Goal: Navigation & Orientation: Understand site structure

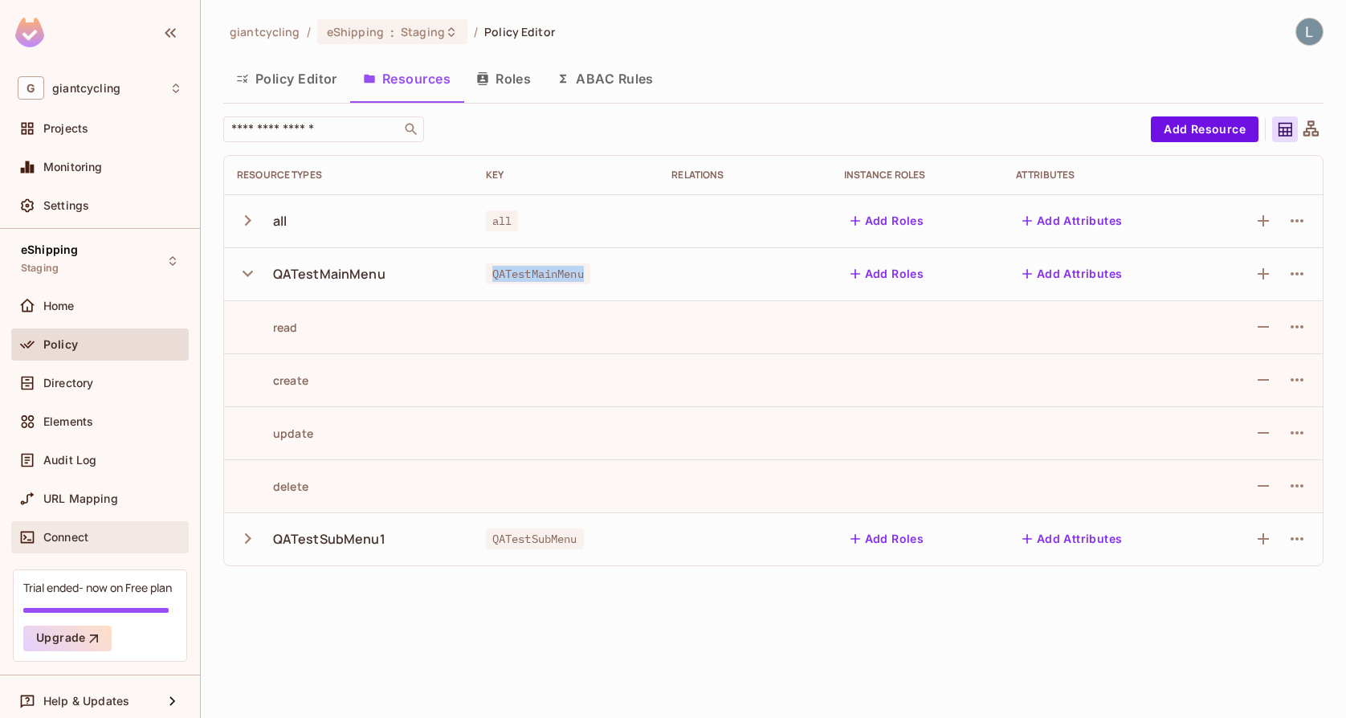
click at [65, 537] on span "Connect" at bounding box center [65, 537] width 45 height 13
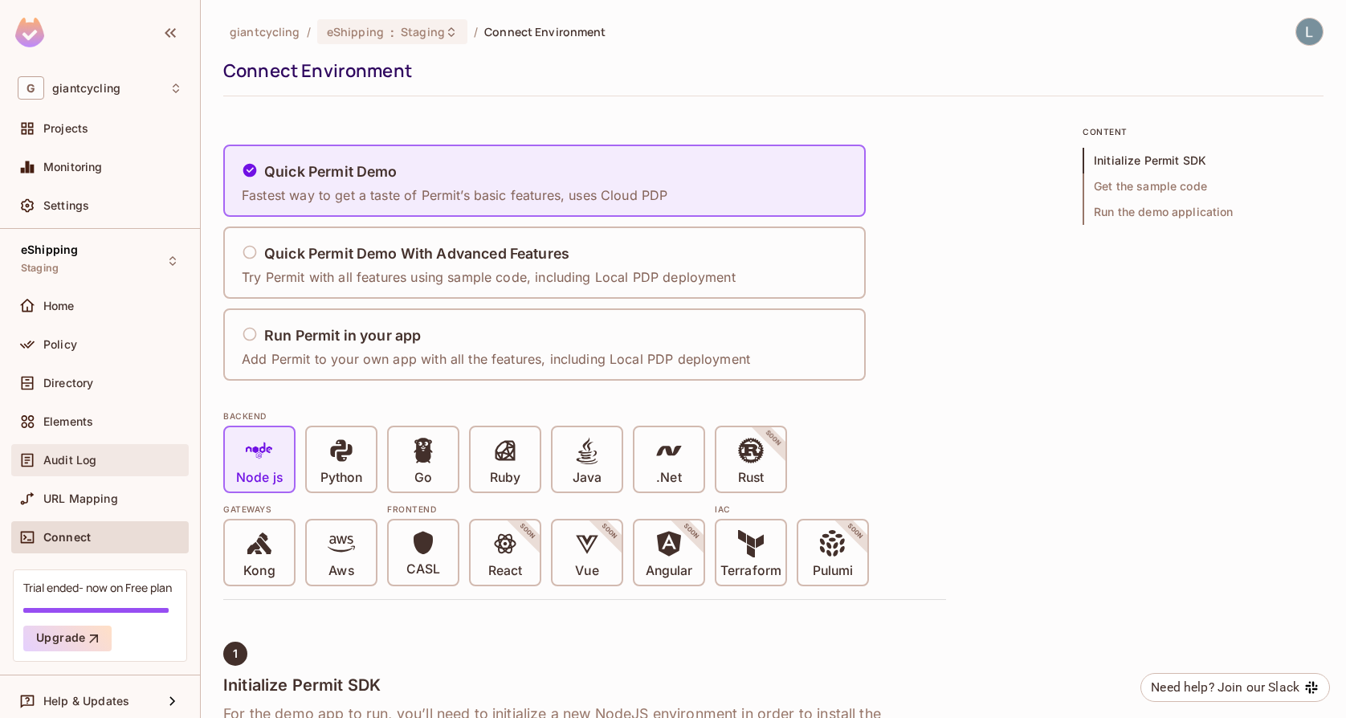
click at [94, 459] on span "Audit Log" at bounding box center [69, 460] width 53 height 13
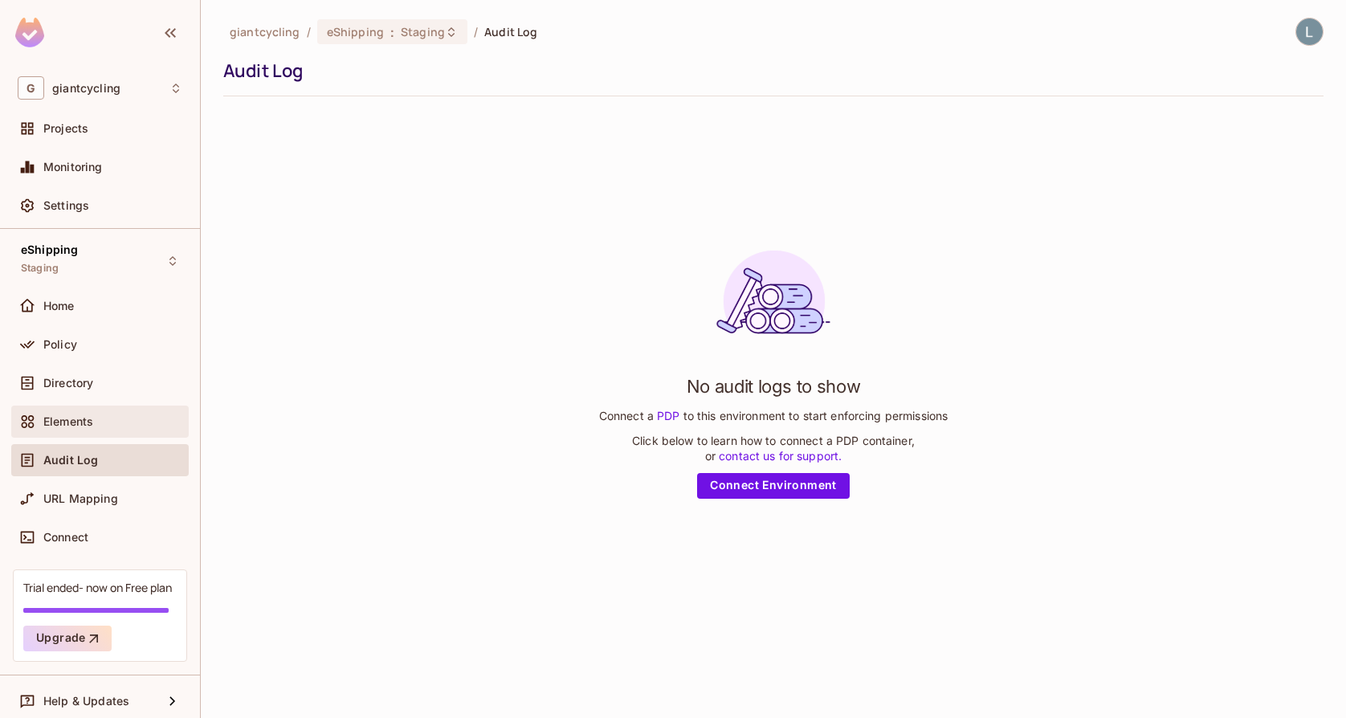
click at [95, 420] on div "Elements" at bounding box center [112, 421] width 139 height 13
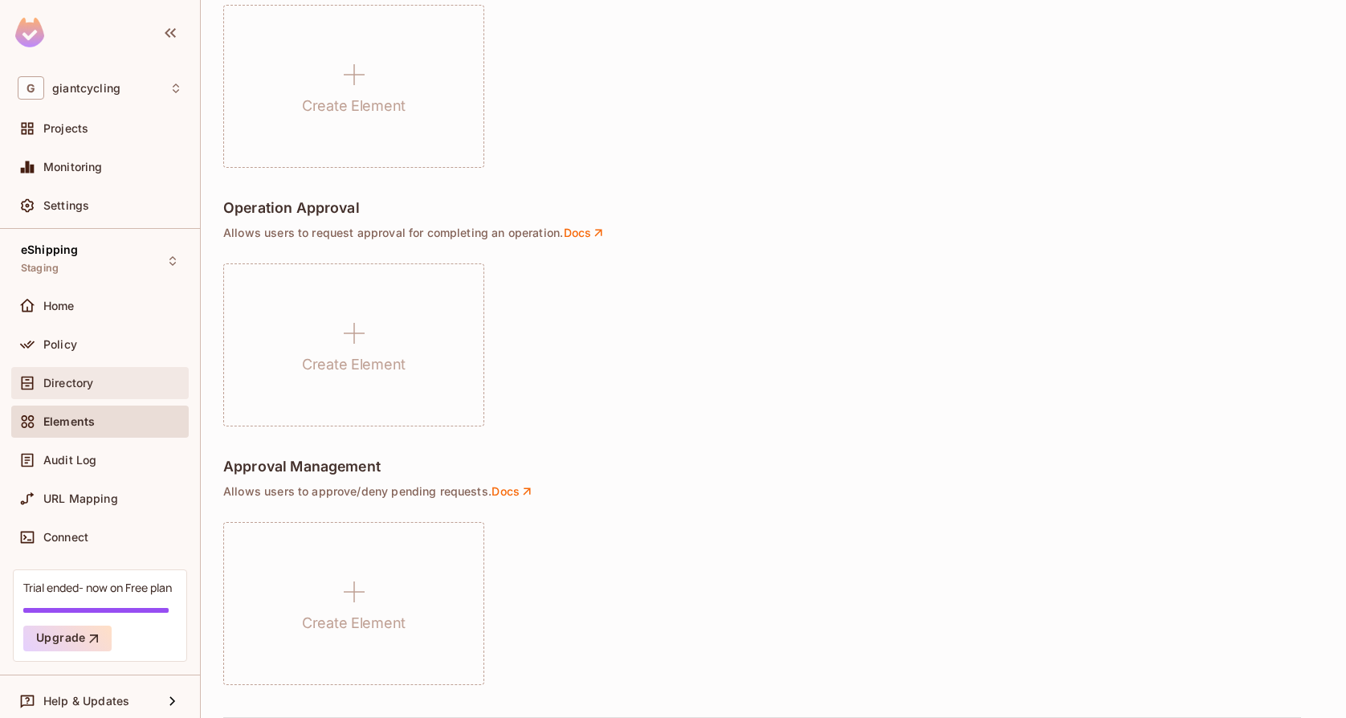
click at [106, 379] on div "Directory" at bounding box center [112, 383] width 139 height 13
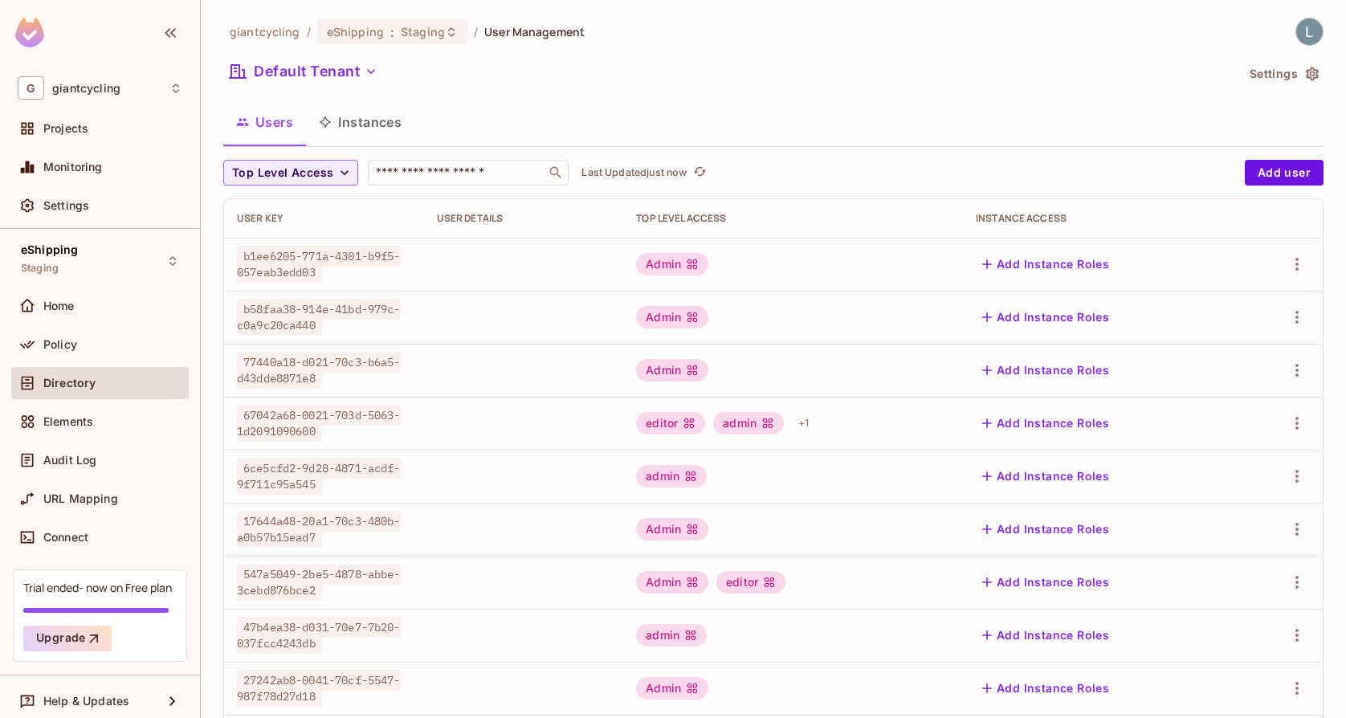
click at [386, 128] on button "Instances" at bounding box center [360, 122] width 108 height 40
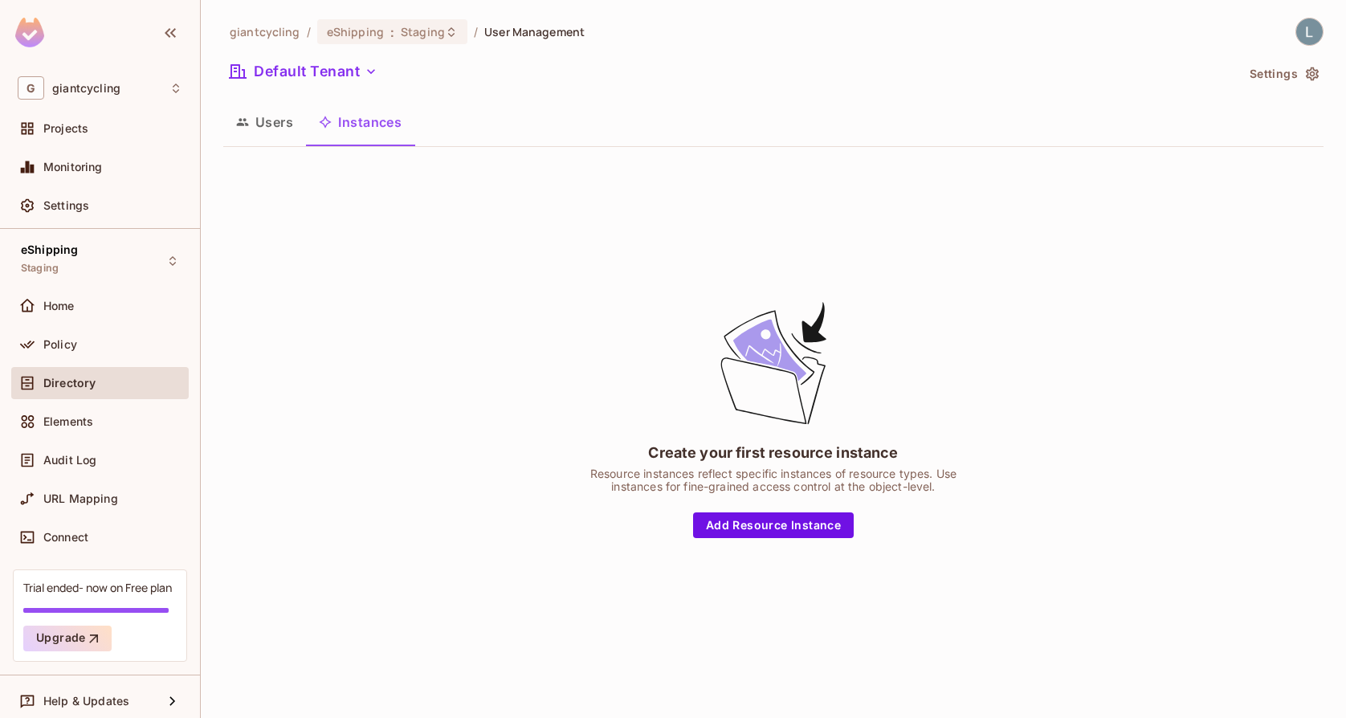
click at [259, 120] on button "Users" at bounding box center [264, 122] width 83 height 40
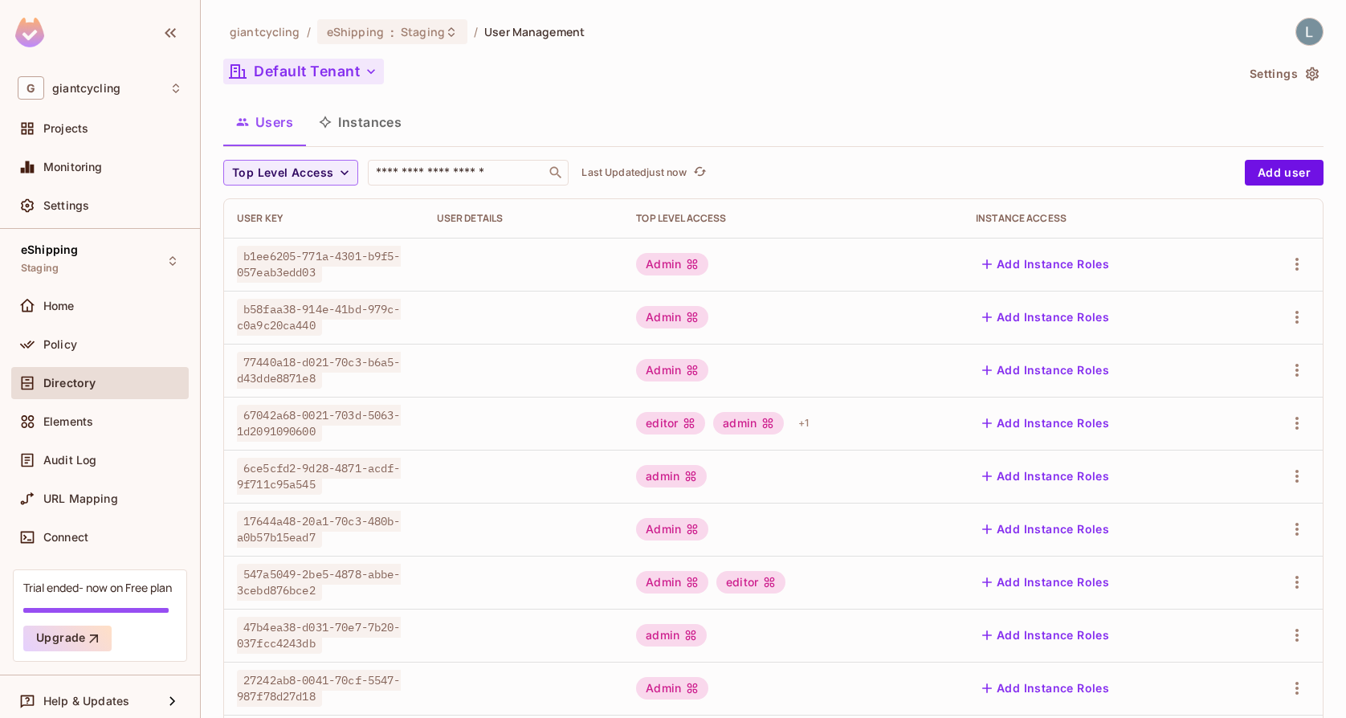
click at [313, 70] on button "Default Tenant" at bounding box center [303, 72] width 161 height 26
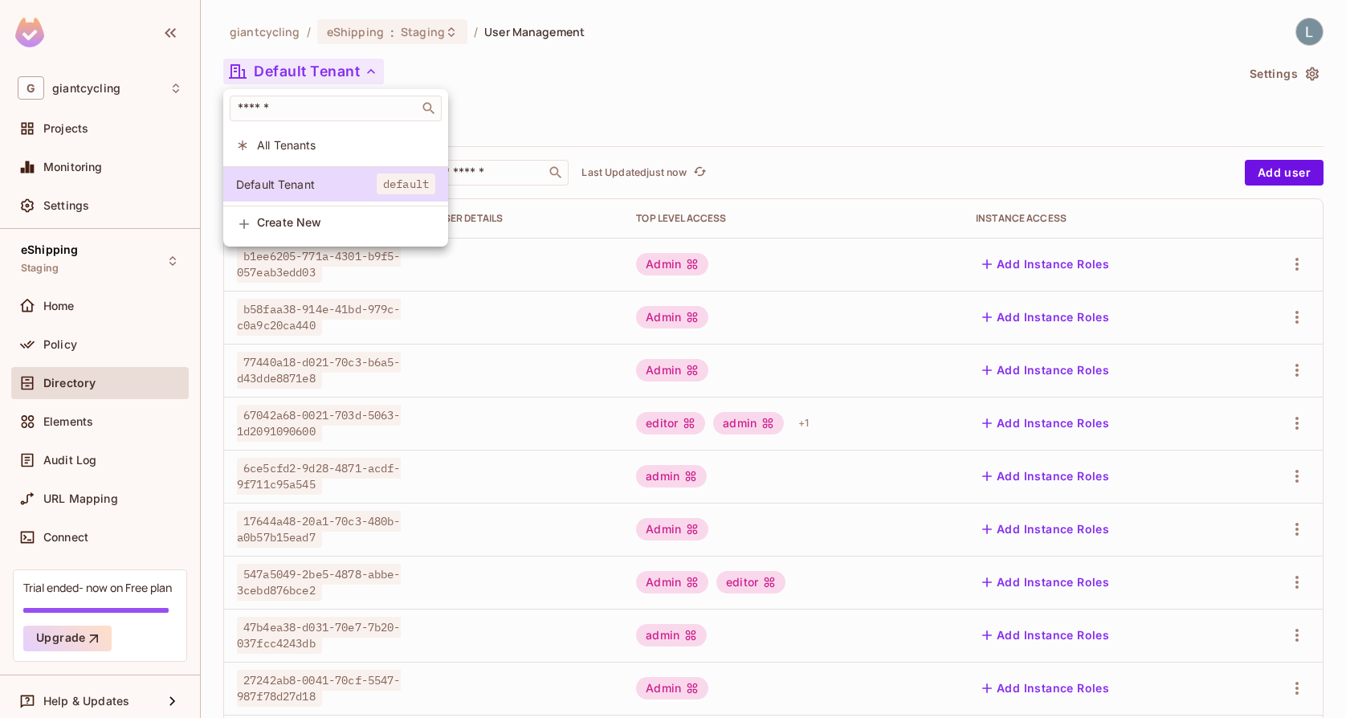
click at [443, 77] on div at bounding box center [673, 359] width 1346 height 718
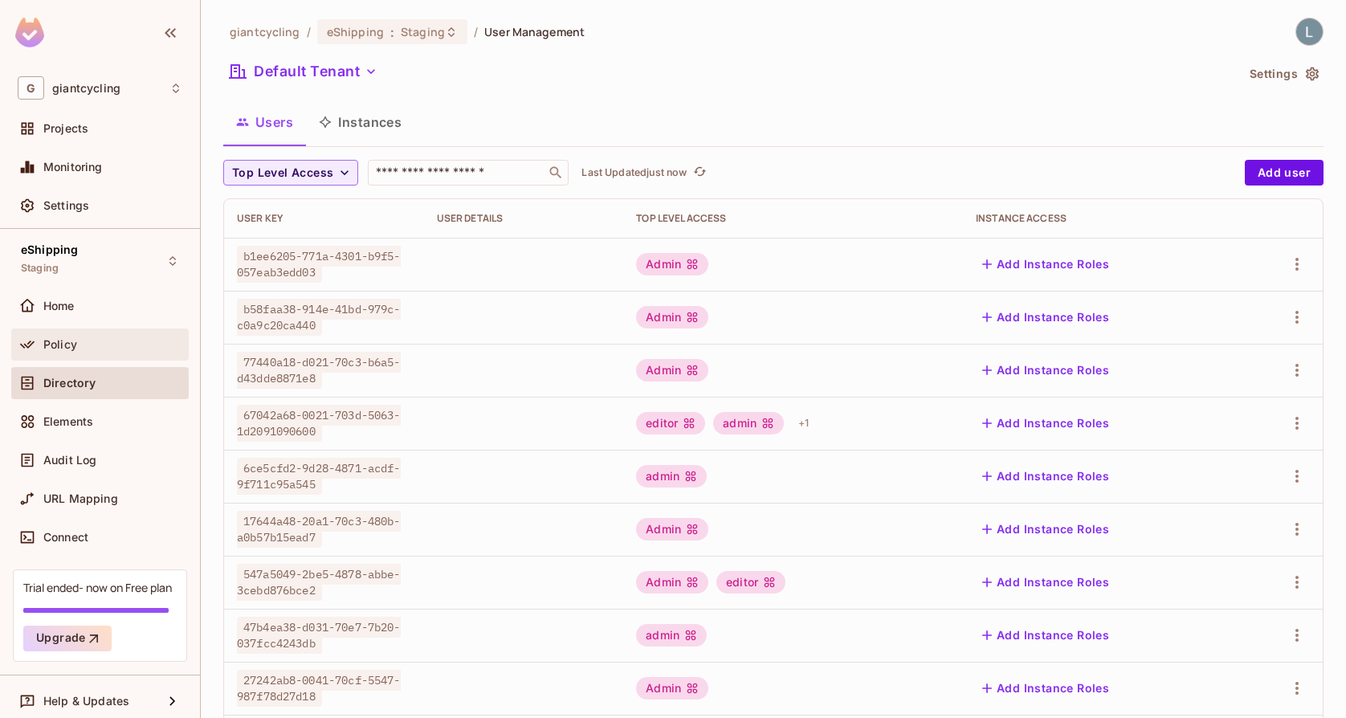
click at [74, 336] on div "Policy" at bounding box center [100, 344] width 165 height 19
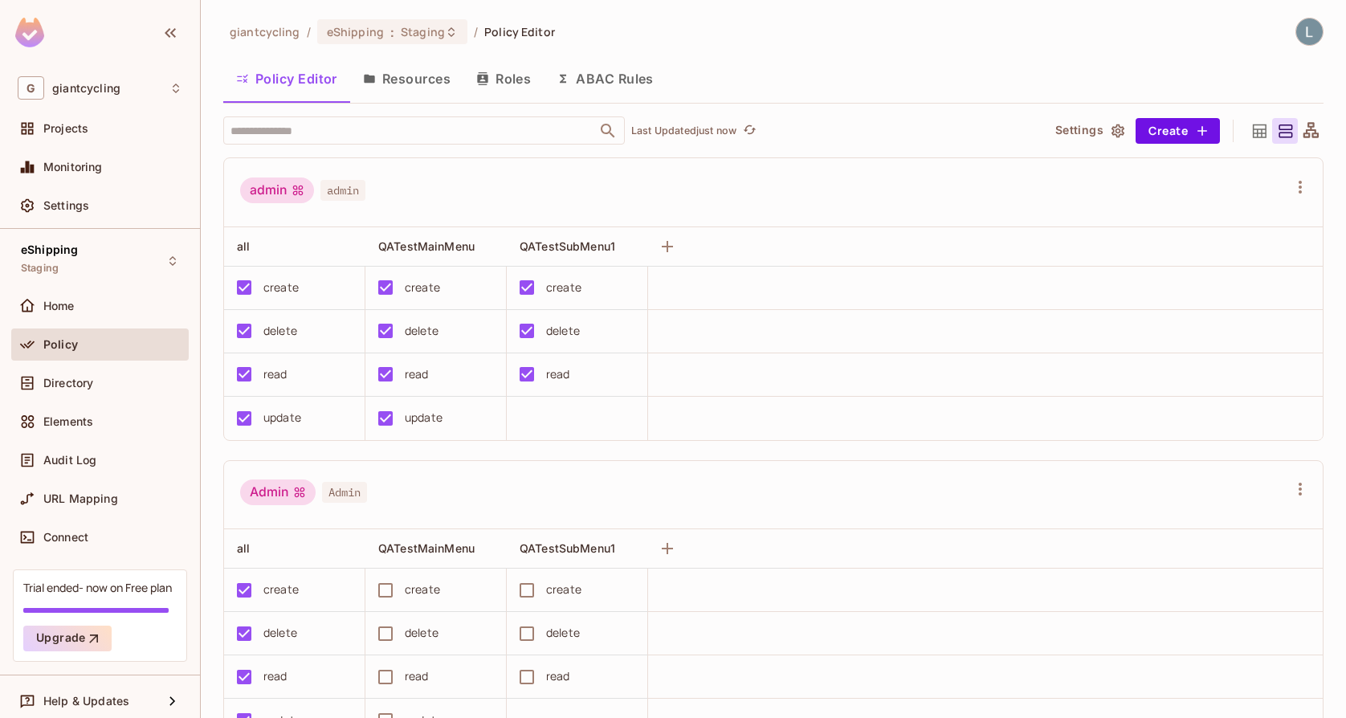
click at [516, 76] on button "Roles" at bounding box center [503, 79] width 80 height 40
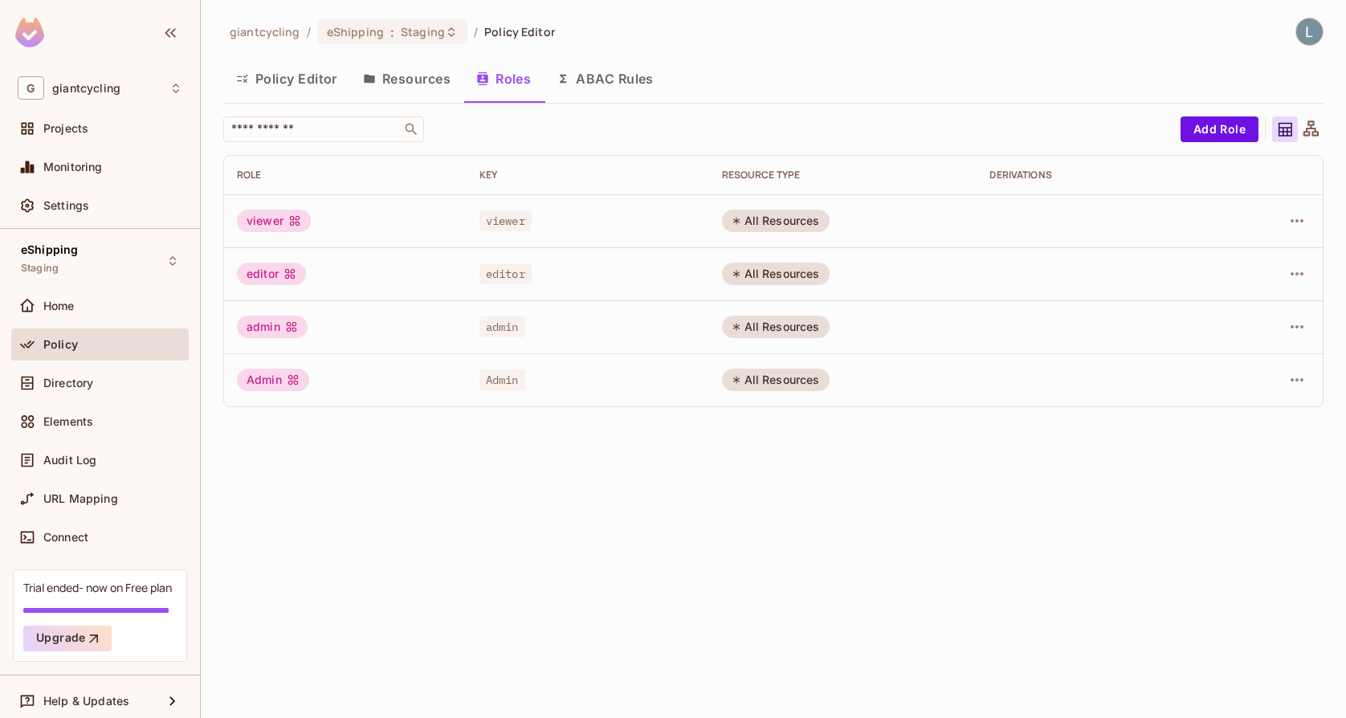
click at [439, 77] on button "Resources" at bounding box center [406, 79] width 113 height 40
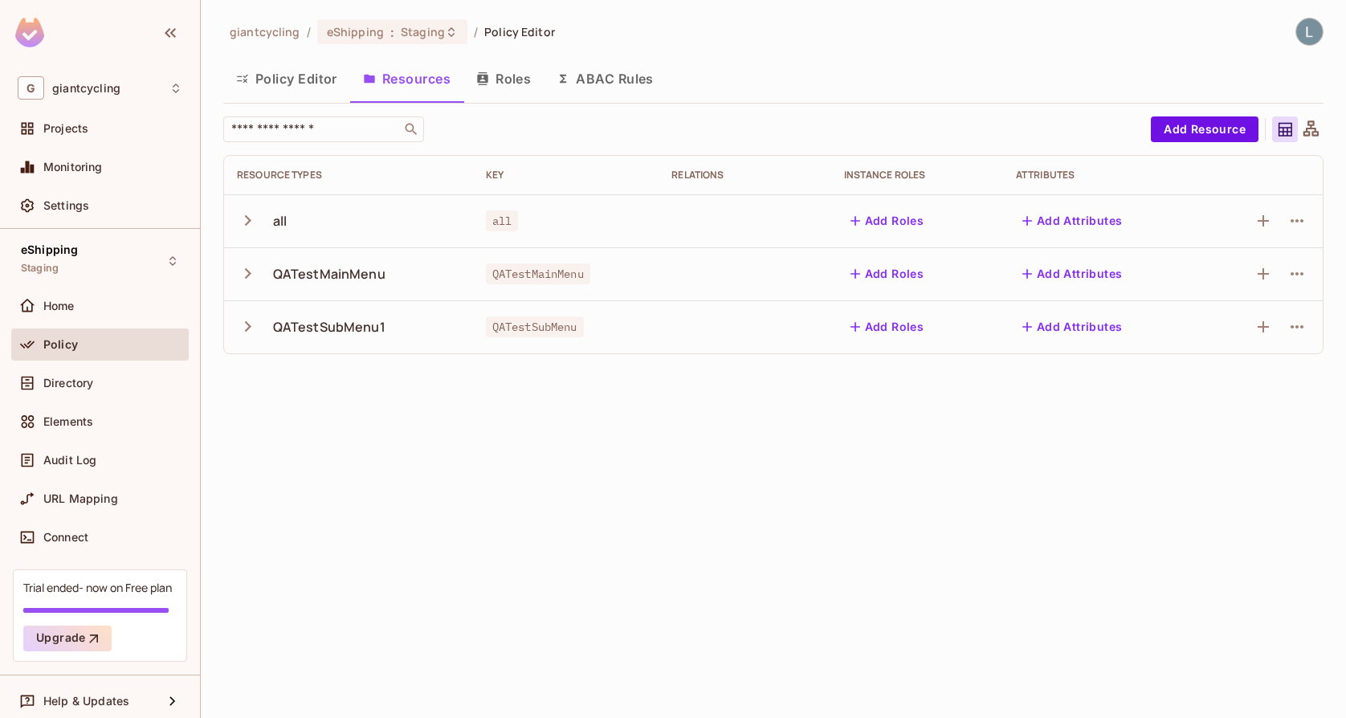
click at [603, 88] on button "ABAC Rules" at bounding box center [605, 79] width 123 height 40
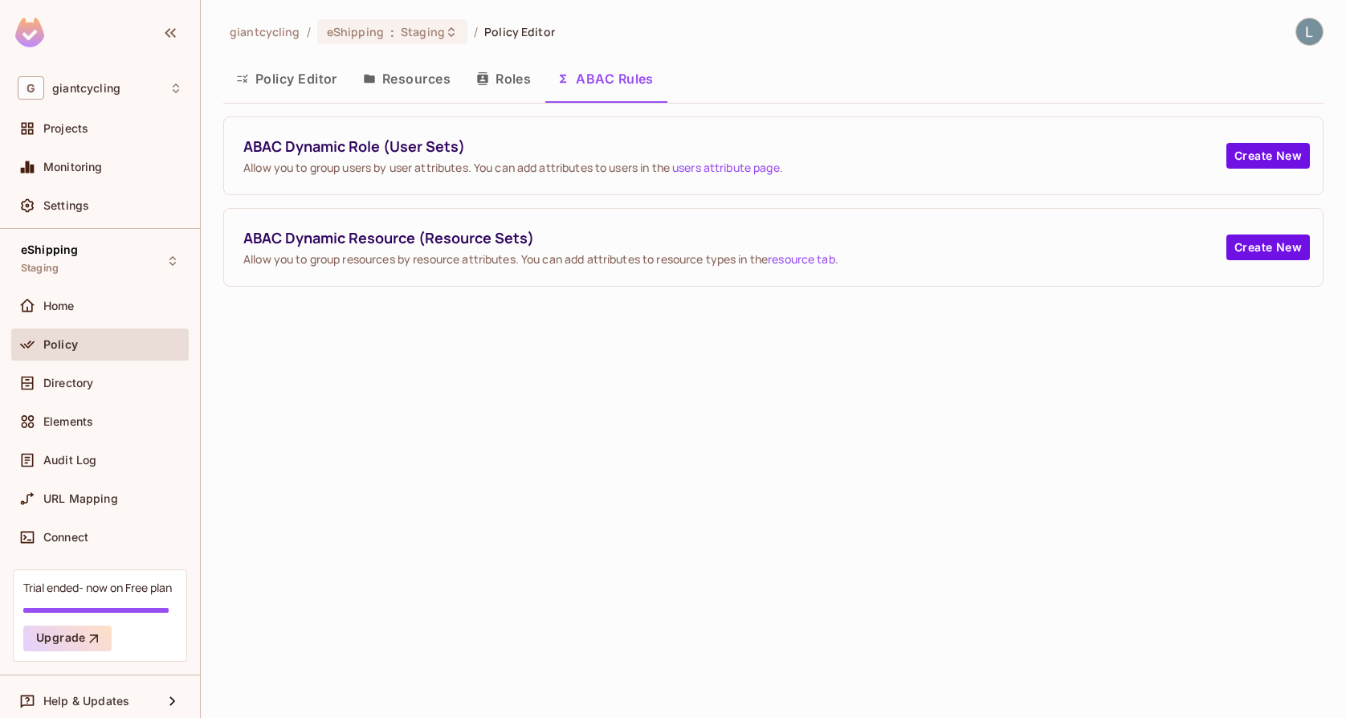
click at [280, 91] on button "Policy Editor" at bounding box center [286, 79] width 127 height 40
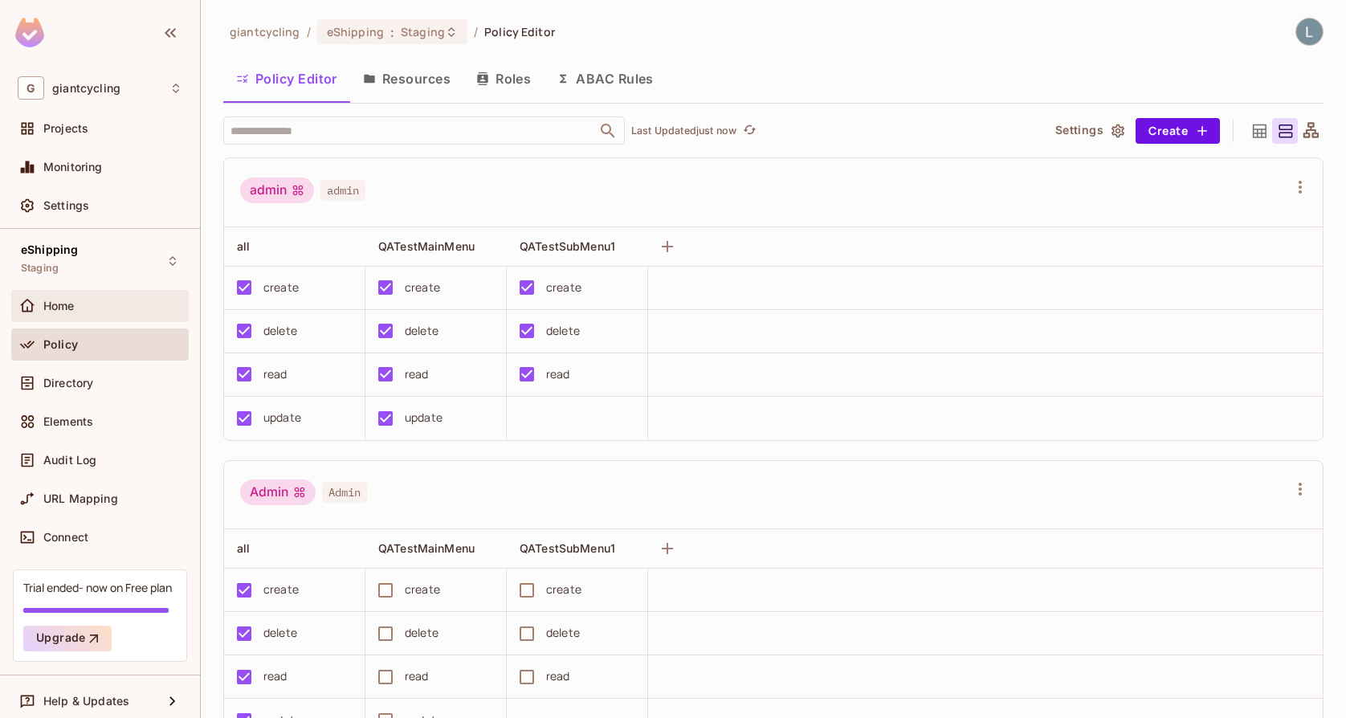
click at [92, 300] on div "Home" at bounding box center [112, 306] width 139 height 13
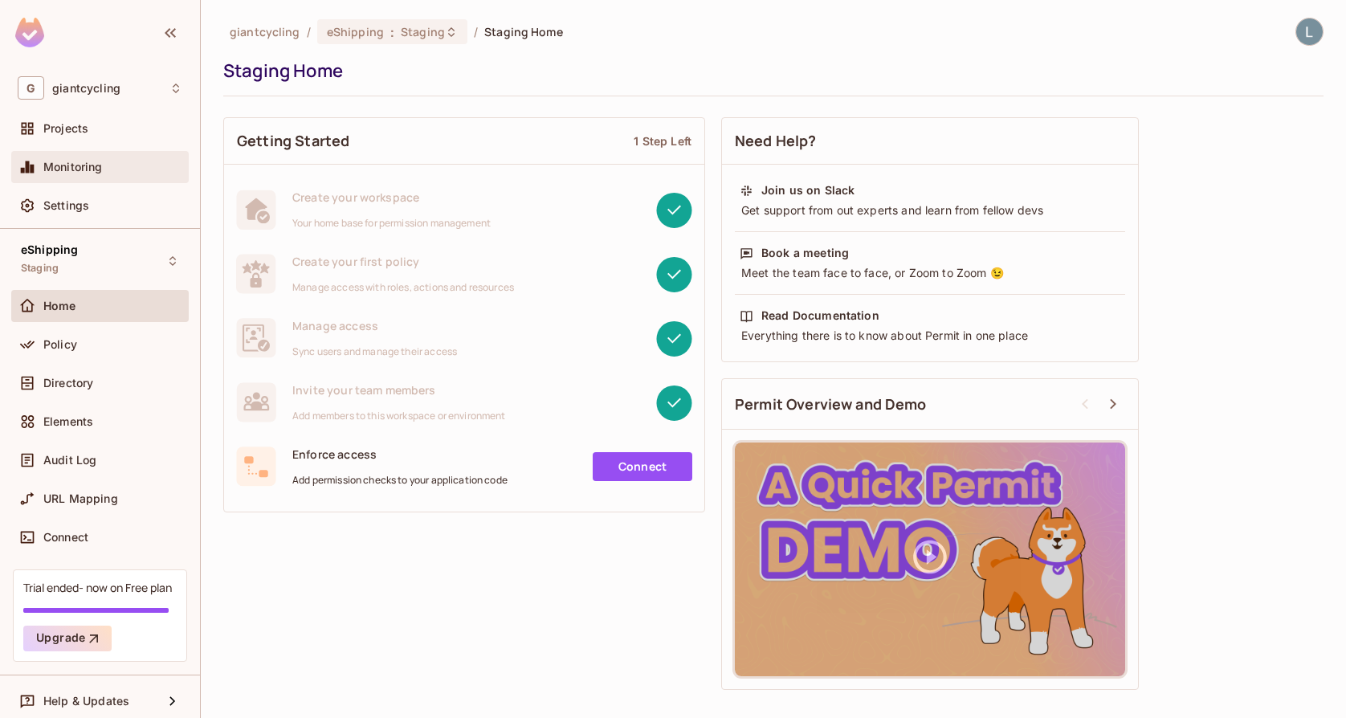
click at [163, 160] on div "Monitoring" at bounding box center [100, 166] width 165 height 19
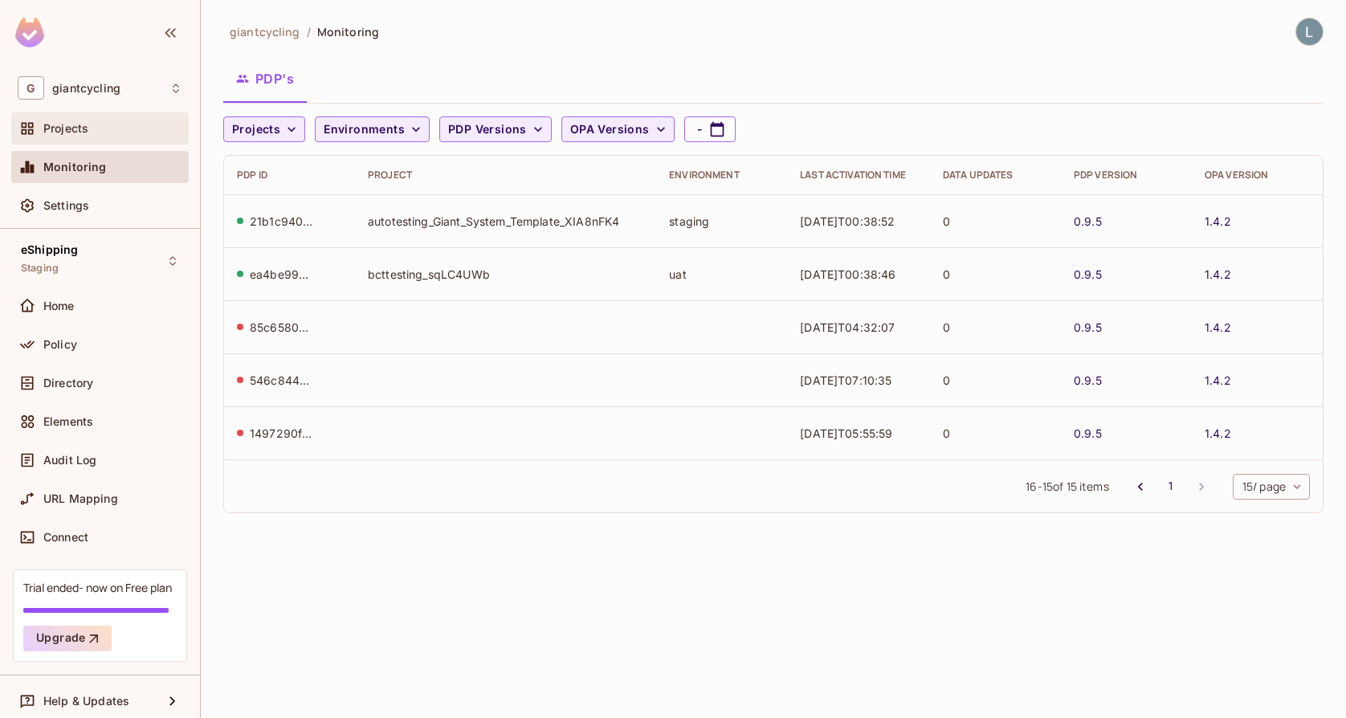
click at [118, 136] on div "Projects" at bounding box center [100, 128] width 165 height 19
